Goal: Task Accomplishment & Management: Manage account settings

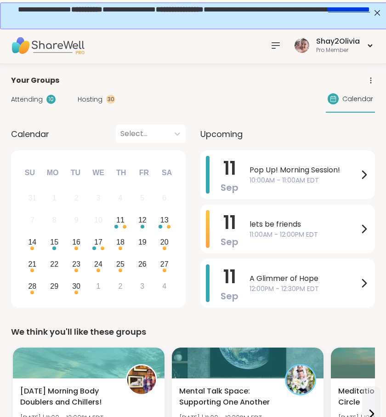
click at [89, 101] on span "Hosting" at bounding box center [90, 100] width 25 height 10
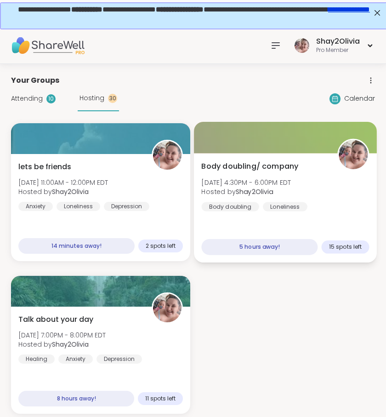
click at [259, 213] on div "Body doubling/ company [DATE] 4:30PM - 6:00PM EDT Hosted by Shay2Olivia Body do…" at bounding box center [285, 207] width 183 height 109
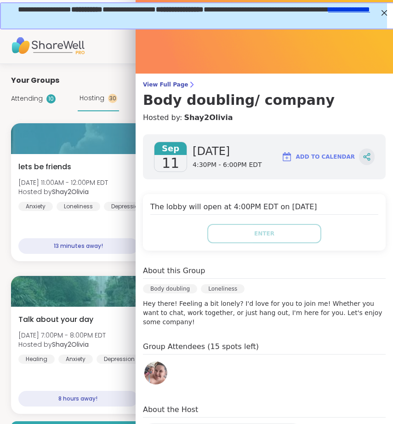
click at [363, 156] on icon at bounding box center [367, 157] width 8 height 8
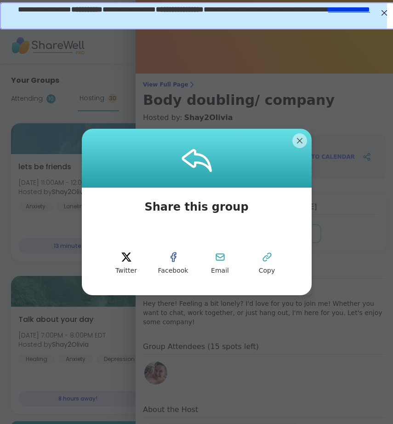
click at [289, 136] on div at bounding box center [197, 158] width 230 height 59
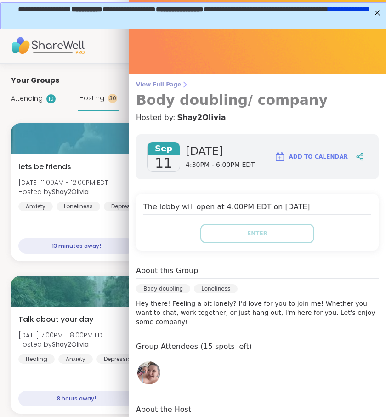
click at [170, 100] on h3 "Body doubling/ company" at bounding box center [257, 100] width 243 height 17
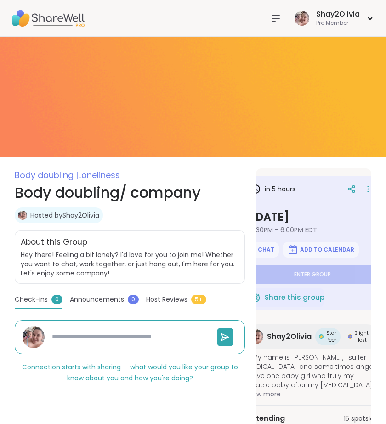
scroll to position [0, 34]
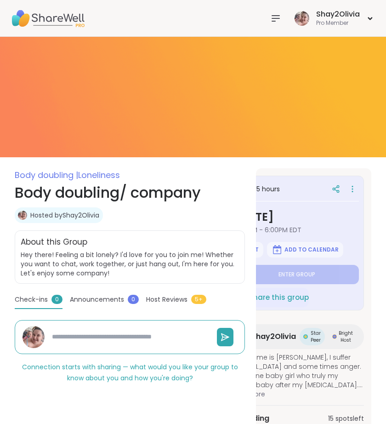
click at [346, 187] on div at bounding box center [343, 189] width 31 height 17
click at [352, 188] on icon at bounding box center [352, 188] width 1 height 1
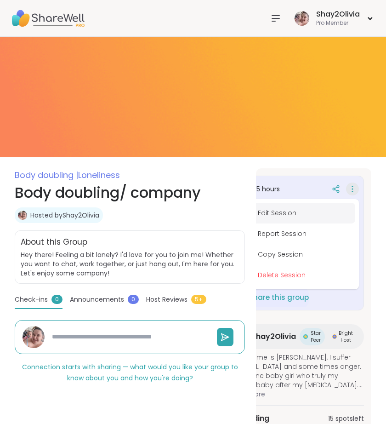
click at [282, 211] on button "Edit Session" at bounding box center [303, 213] width 103 height 21
type textarea "*"
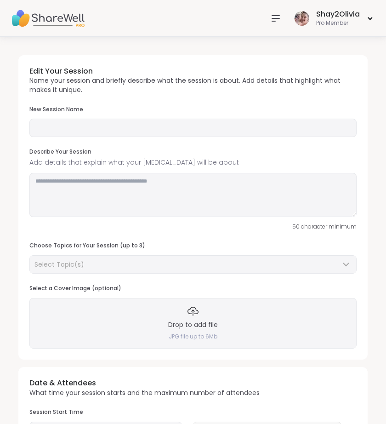
type input "**********"
type textarea "**********"
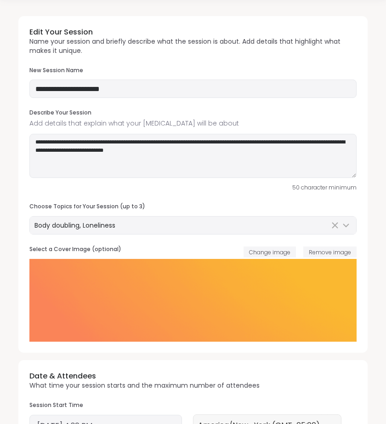
scroll to position [59, 0]
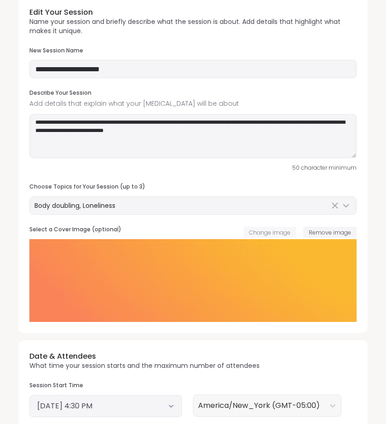
click at [286, 230] on span "Change image" at bounding box center [269, 232] width 41 height 8
click at [325, 239] on div "Select a Cover Image (optional) Change image Remove image" at bounding box center [192, 232] width 327 height 13
click at [325, 236] on span "Remove image" at bounding box center [330, 232] width 42 height 8
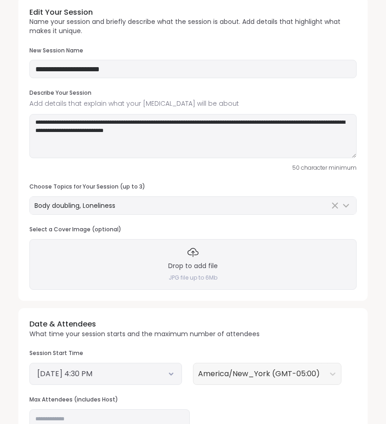
click at [178, 266] on h3 "Drop to add file" at bounding box center [193, 265] width 50 height 9
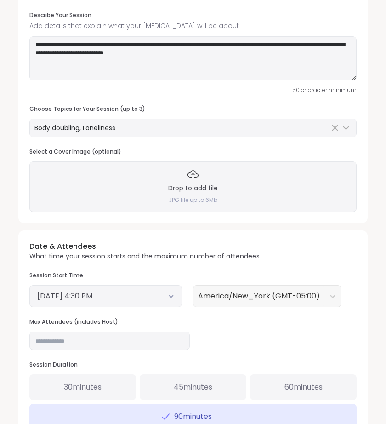
scroll to position [97, 0]
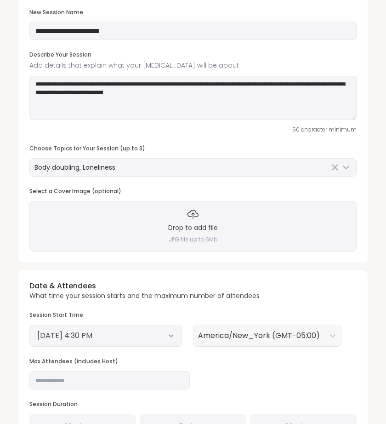
click at [210, 207] on div "Drop to add file JPG file up to 6Mb" at bounding box center [192, 226] width 327 height 51
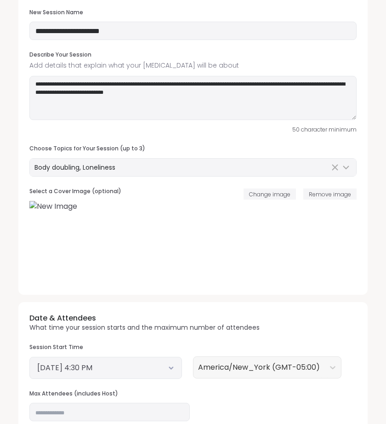
scroll to position [250, 0]
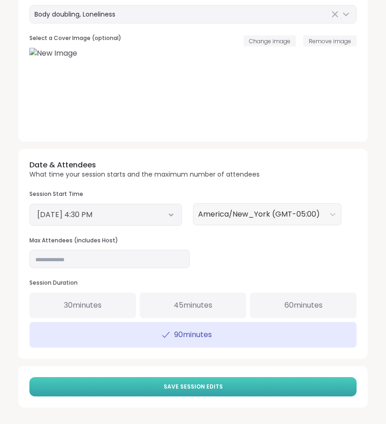
click at [303, 388] on button "Save Session Edits" at bounding box center [192, 386] width 327 height 19
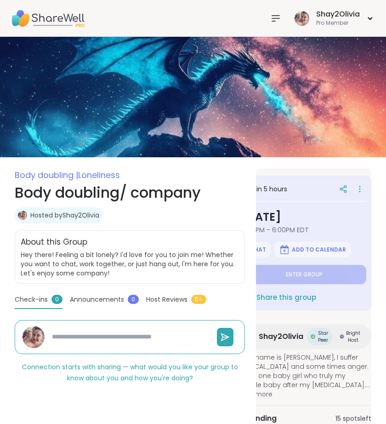
scroll to position [0, 34]
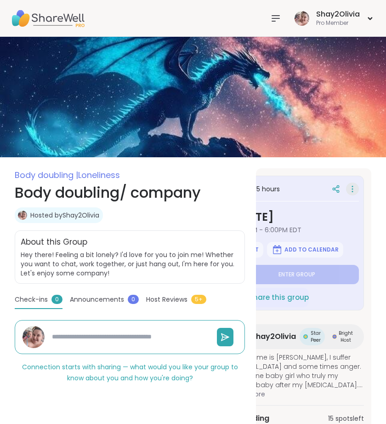
click at [351, 189] on icon at bounding box center [352, 188] width 9 height 13
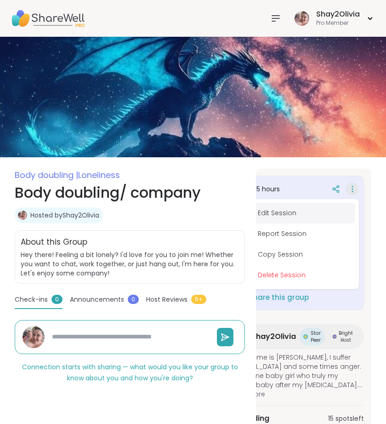
click at [287, 210] on button "Edit Session" at bounding box center [303, 213] width 103 height 21
type textarea "*"
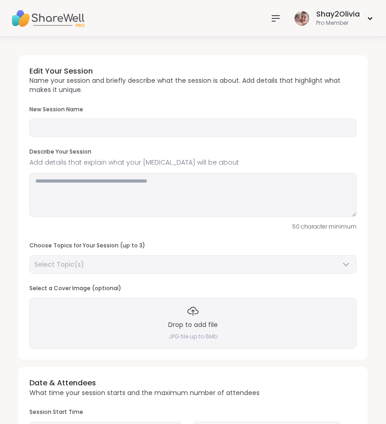
type input "**********"
type textarea "**********"
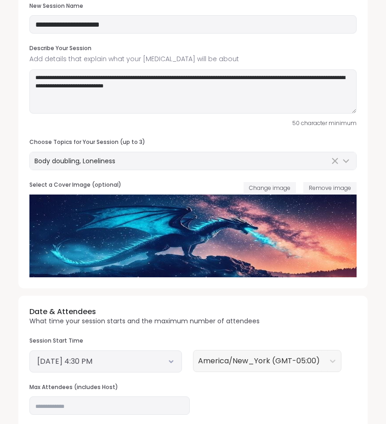
scroll to position [121, 0]
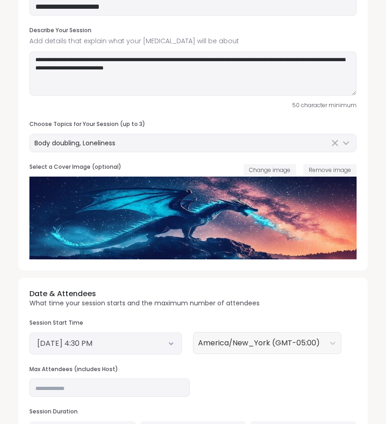
click at [264, 175] on div "Select a Cover Image (optional) Change image Remove image" at bounding box center [192, 169] width 327 height 13
click at [264, 172] on span "Change image" at bounding box center [269, 170] width 41 height 8
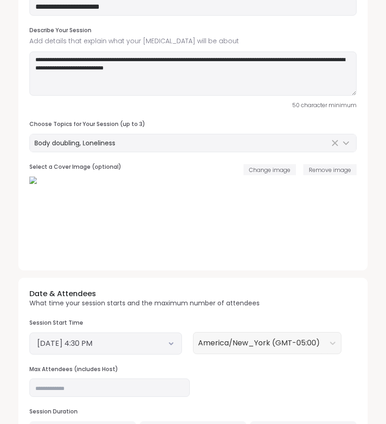
scroll to position [250, 0]
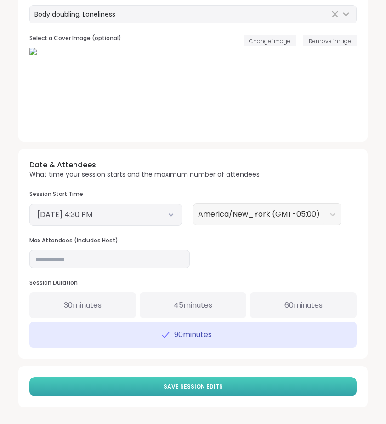
click at [233, 396] on button "Save Session Edits" at bounding box center [192, 386] width 327 height 19
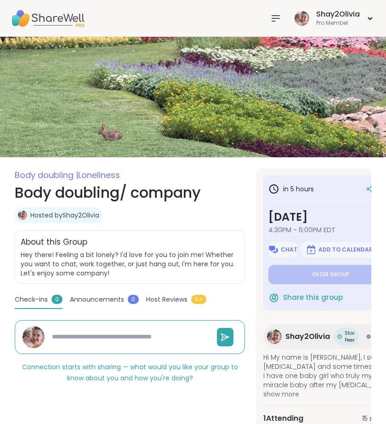
scroll to position [0, 34]
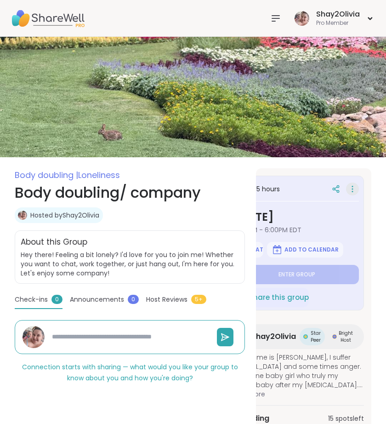
click at [353, 186] on icon at bounding box center [352, 188] width 9 height 13
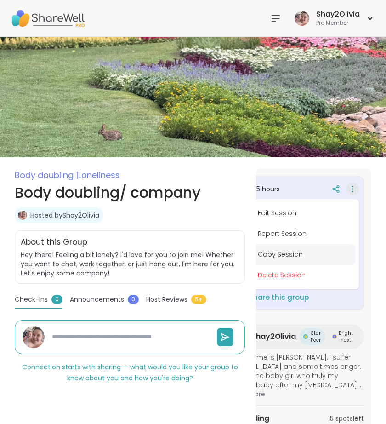
click at [284, 254] on button "Copy Session" at bounding box center [303, 254] width 103 height 21
type textarea "*"
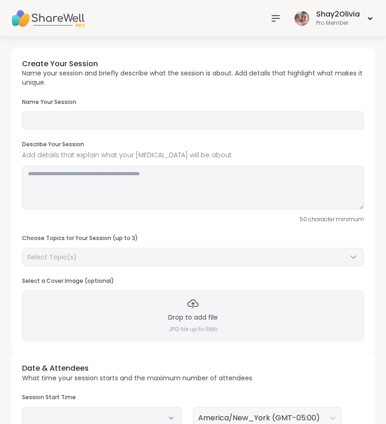
type input "**********"
type textarea "**********"
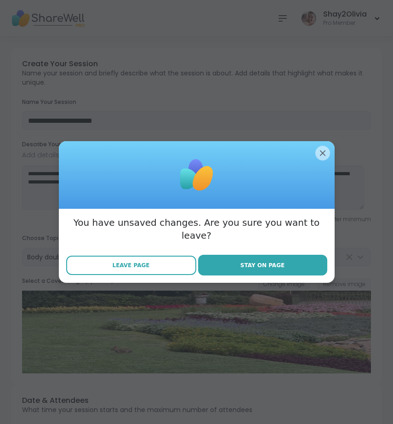
click at [125, 261] on span "Leave Page" at bounding box center [131, 265] width 37 height 8
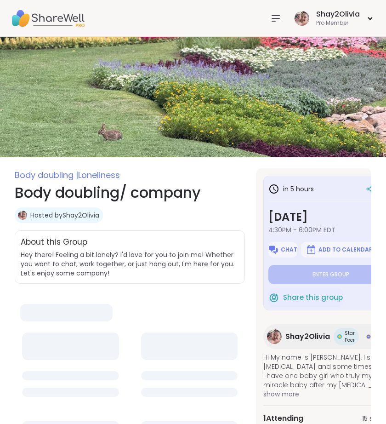
type textarea "*"
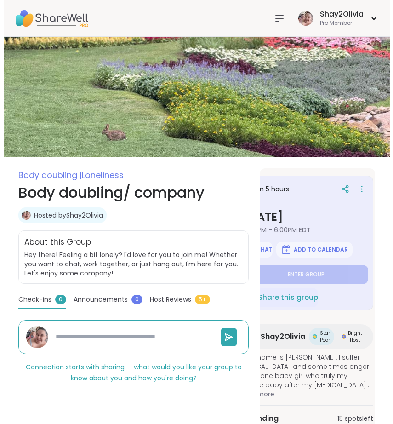
scroll to position [0, 30]
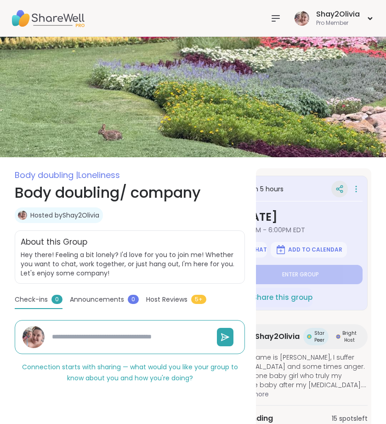
click at [334, 186] on div at bounding box center [339, 189] width 17 height 17
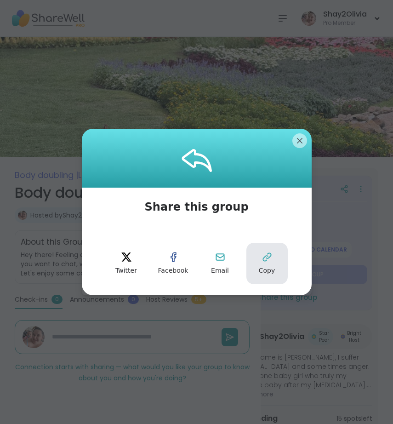
click at [261, 254] on icon at bounding box center [266, 256] width 11 height 11
